Goal: Task Accomplishment & Management: Manage account settings

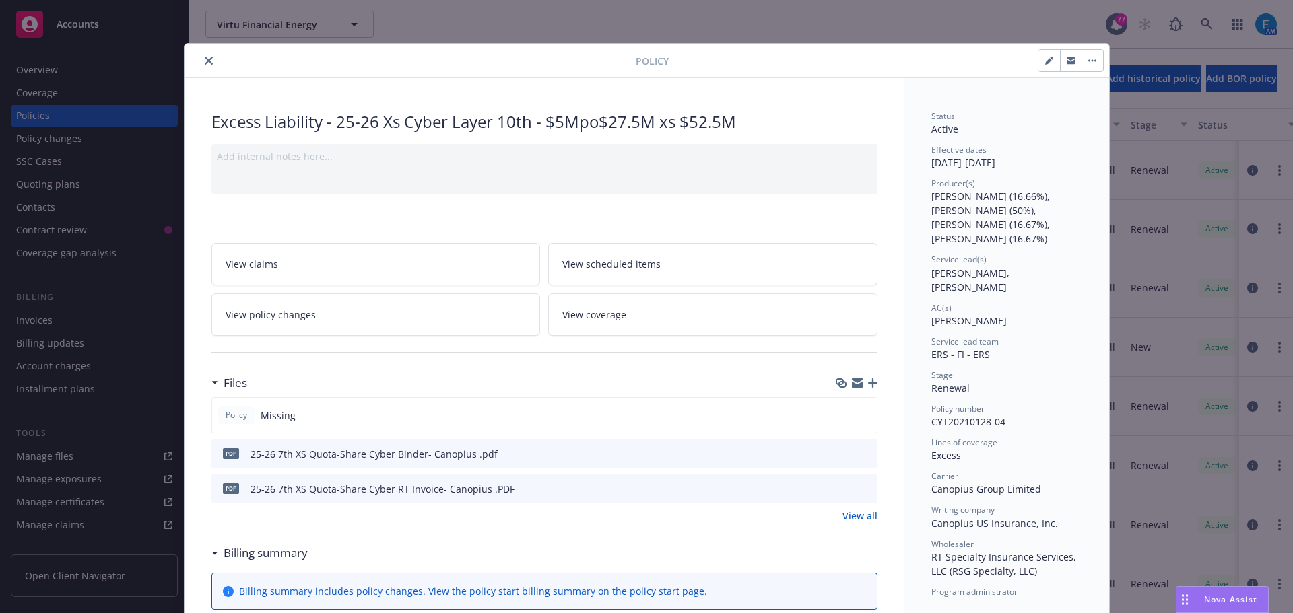
click at [201, 59] on button "close" at bounding box center [209, 61] width 16 height 16
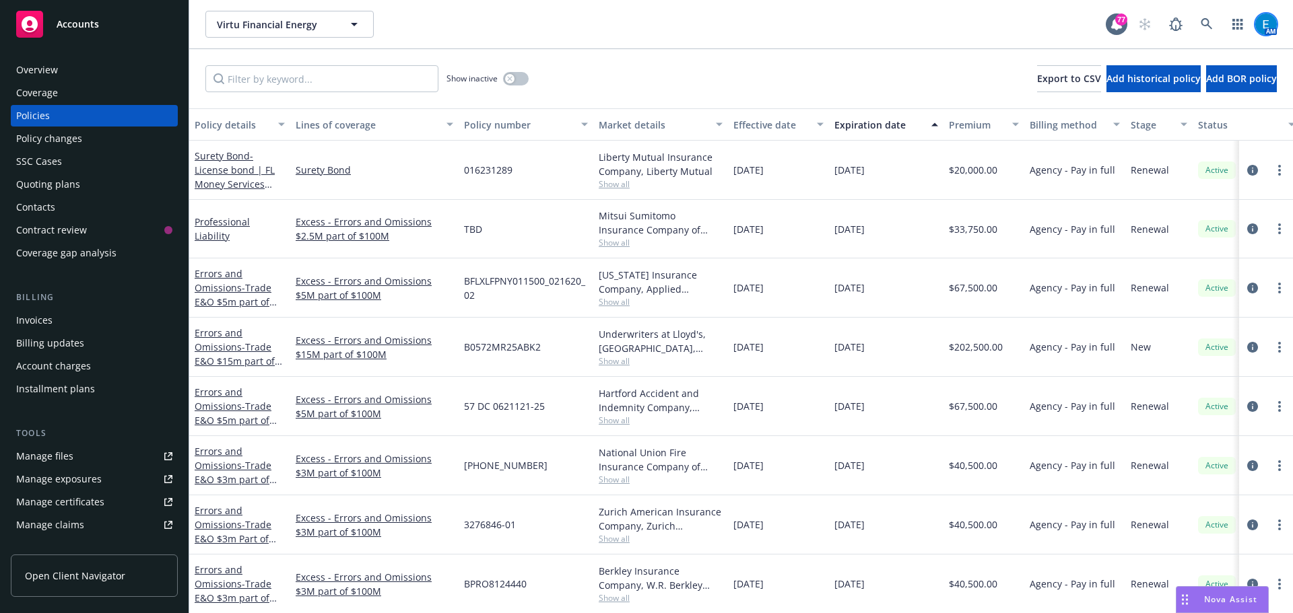
click at [1267, 19] on img at bounding box center [1266, 24] width 22 height 22
drag, startPoint x: 1174, startPoint y: 60, endPoint x: 1166, endPoint y: 59, distance: 7.4
click at [1174, 61] on link "Log out" at bounding box center [1209, 60] width 135 height 27
